Goal: Task Accomplishment & Management: Manage account settings

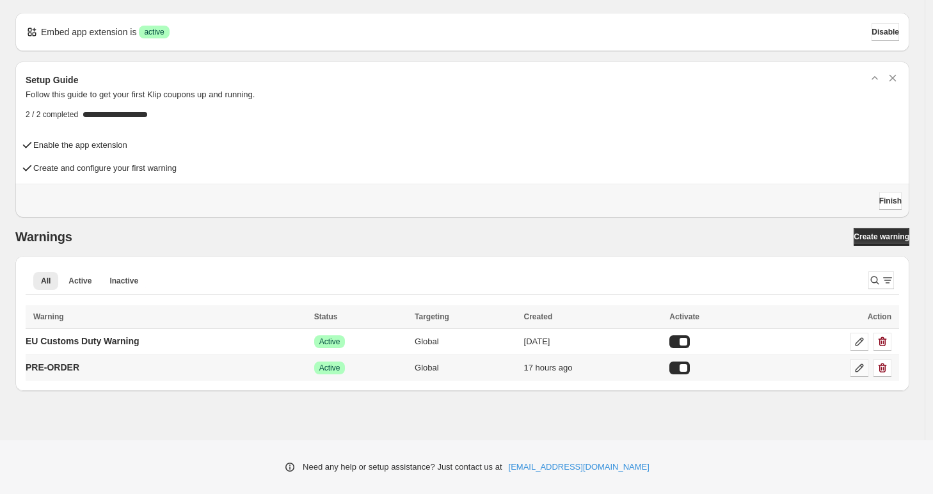
click at [860, 370] on icon at bounding box center [859, 368] width 13 height 13
click at [863, 369] on icon at bounding box center [859, 368] width 13 height 13
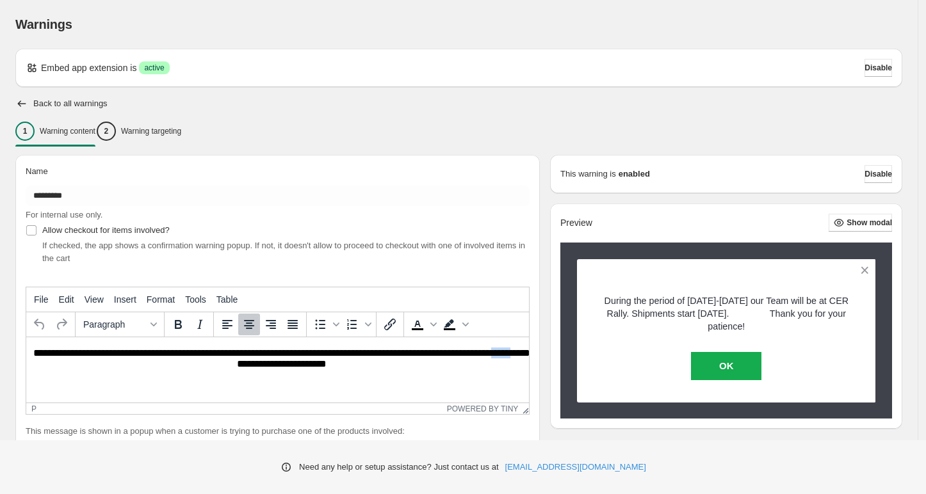
drag, startPoint x: 226, startPoint y: 361, endPoint x: 98, endPoint y: 360, distance: 128.0
click at [98, 360] on p "**********" at bounding box center [281, 360] width 500 height 24
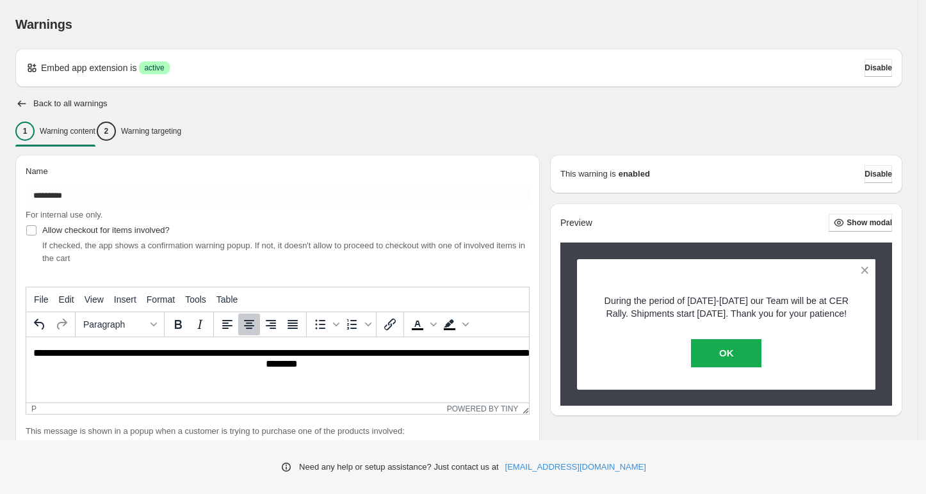
scroll to position [254, 0]
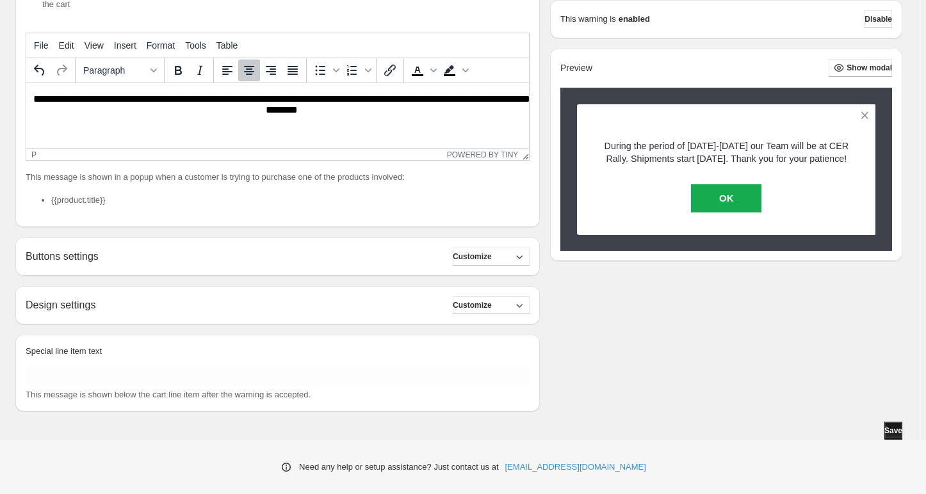
click at [896, 432] on span "Save" at bounding box center [893, 431] width 18 height 10
